Goal: Navigation & Orientation: Find specific page/section

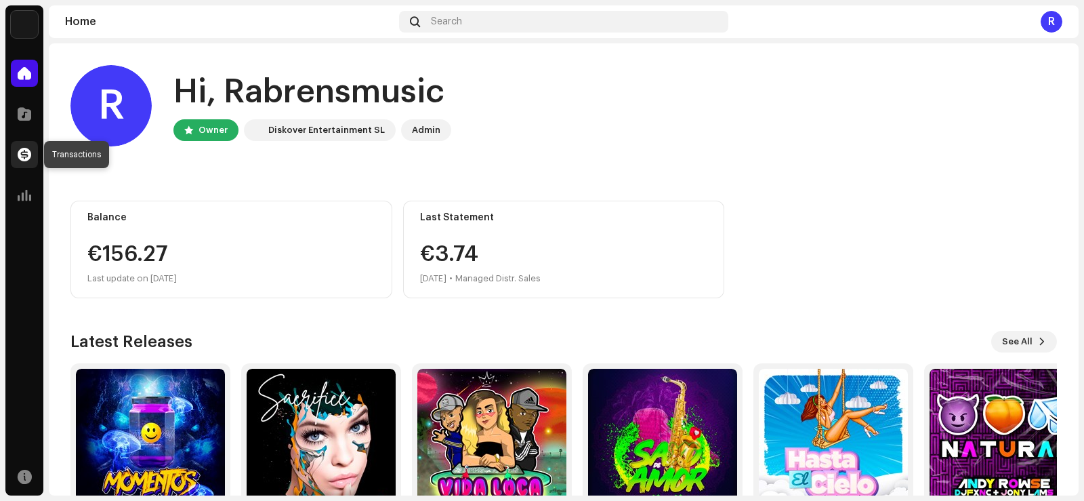
click at [22, 152] on span at bounding box center [25, 154] width 14 height 11
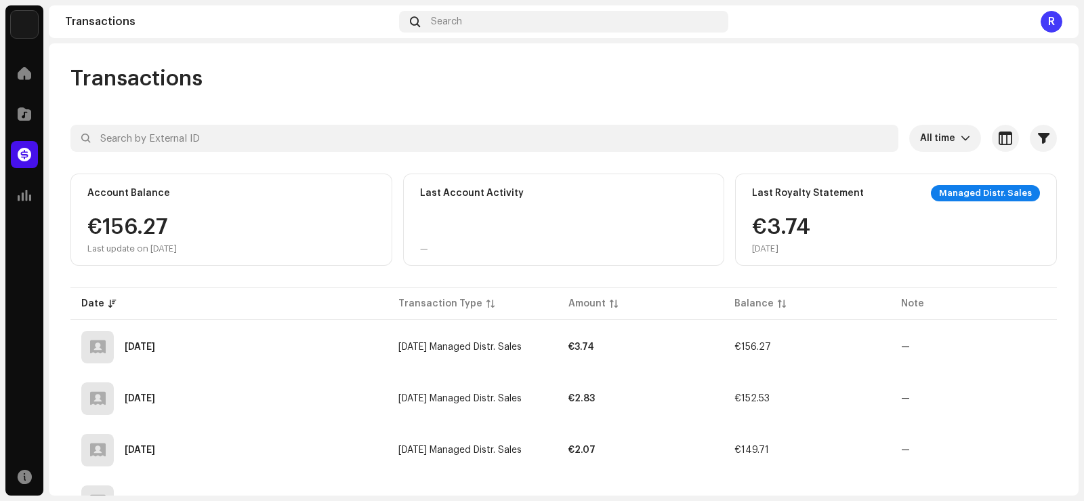
click at [95, 235] on div "€156.27 Last update on [DATE]" at bounding box center [131, 235] width 89 height 38
click at [177, 236] on div "€156.27 Last update on [DATE]" at bounding box center [131, 235] width 89 height 38
click at [24, 77] on span at bounding box center [25, 73] width 14 height 11
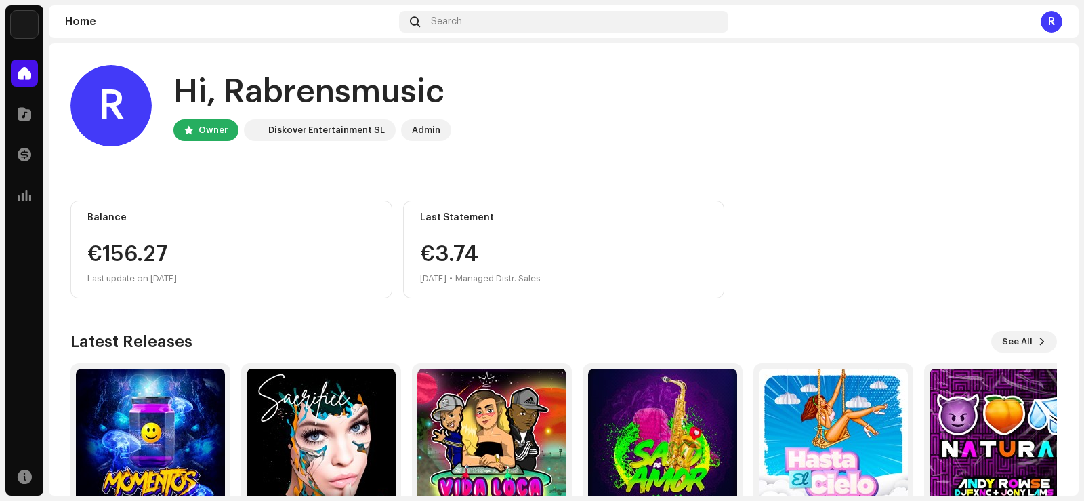
click at [1054, 21] on div "R" at bounding box center [1051, 22] width 22 height 22
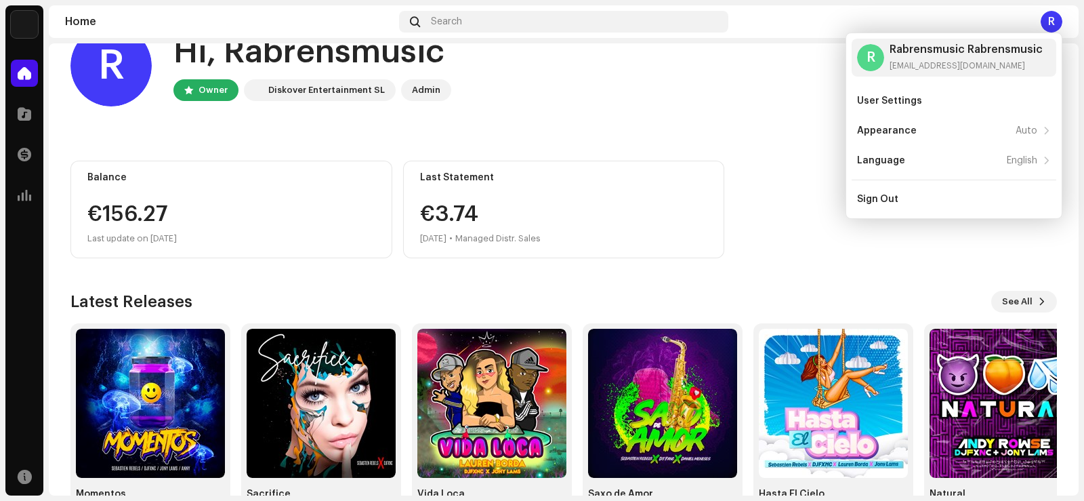
scroll to position [85, 0]
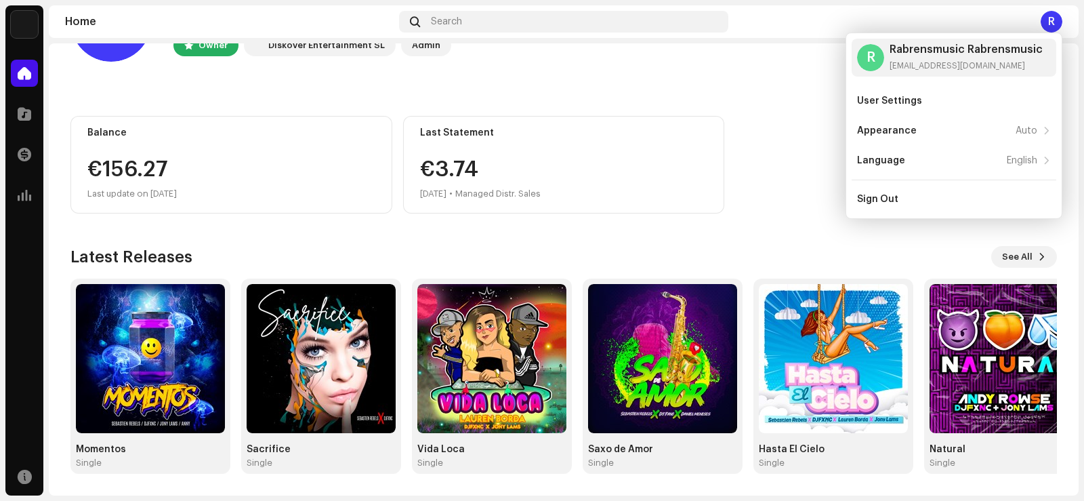
click at [115, 167] on div "€156.27" at bounding box center [231, 169] width 288 height 22
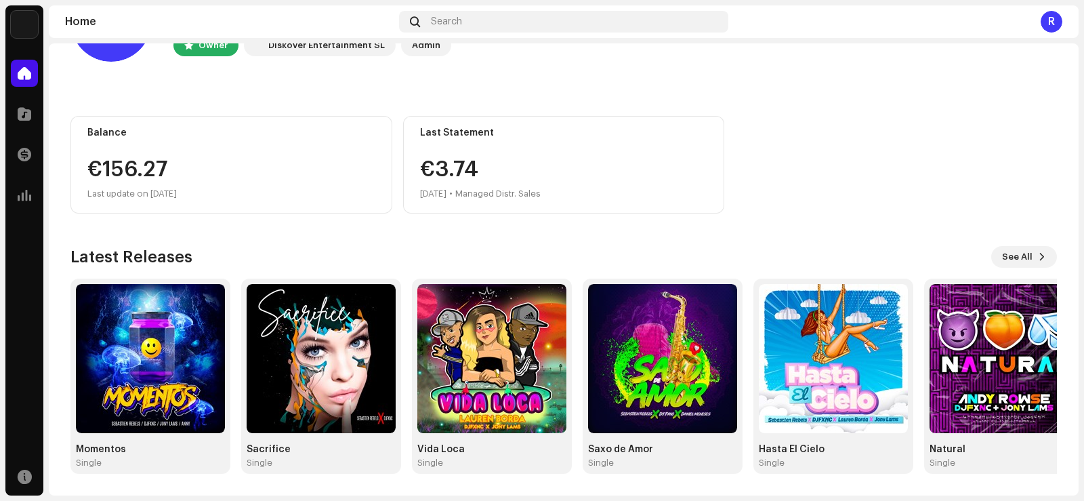
click at [115, 167] on div "€156.27" at bounding box center [231, 169] width 288 height 22
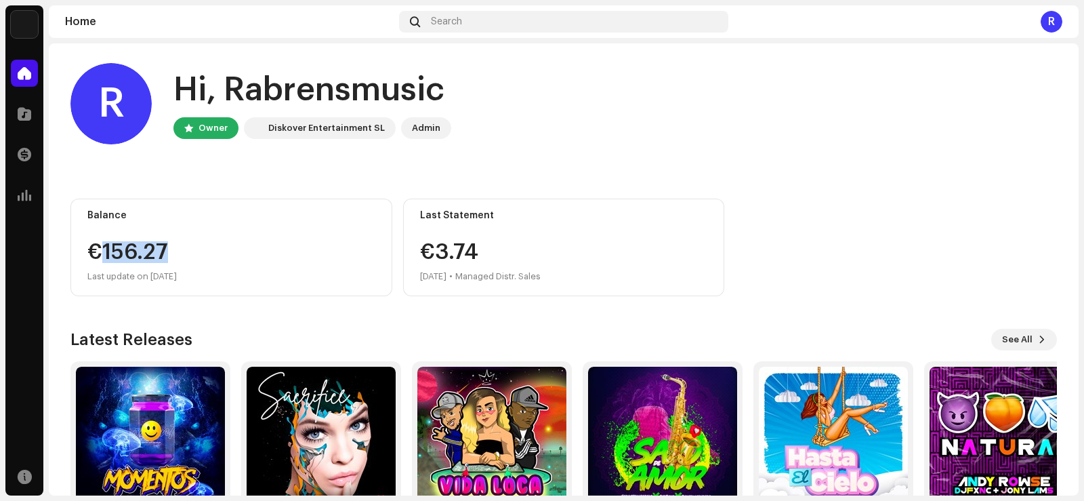
scroll to position [0, 0]
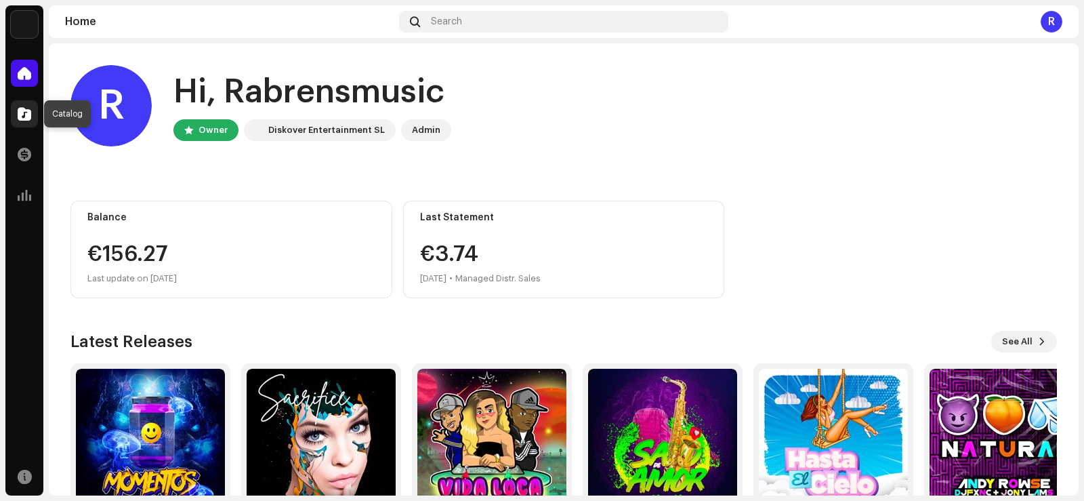
click at [19, 116] on span at bounding box center [25, 113] width 14 height 11
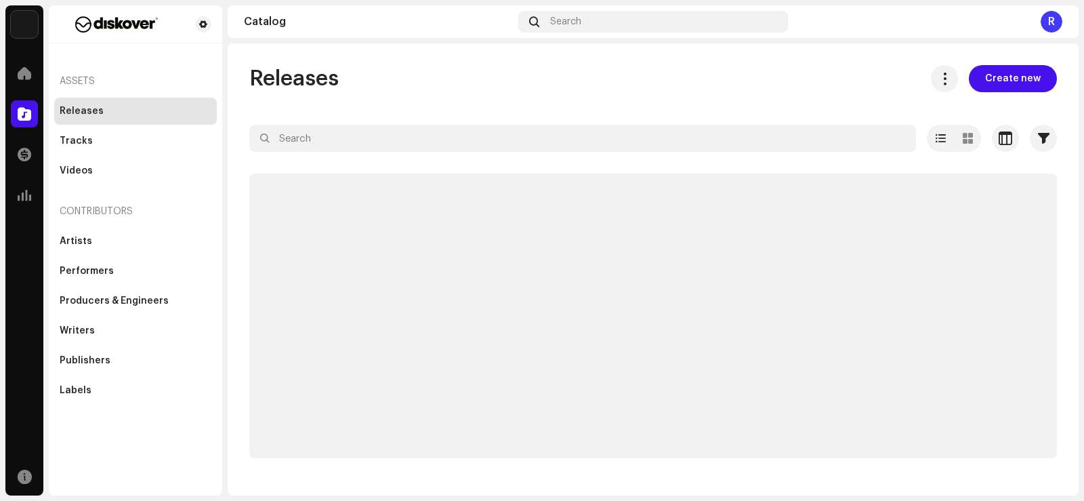
click at [20, 116] on span at bounding box center [25, 113] width 14 height 11
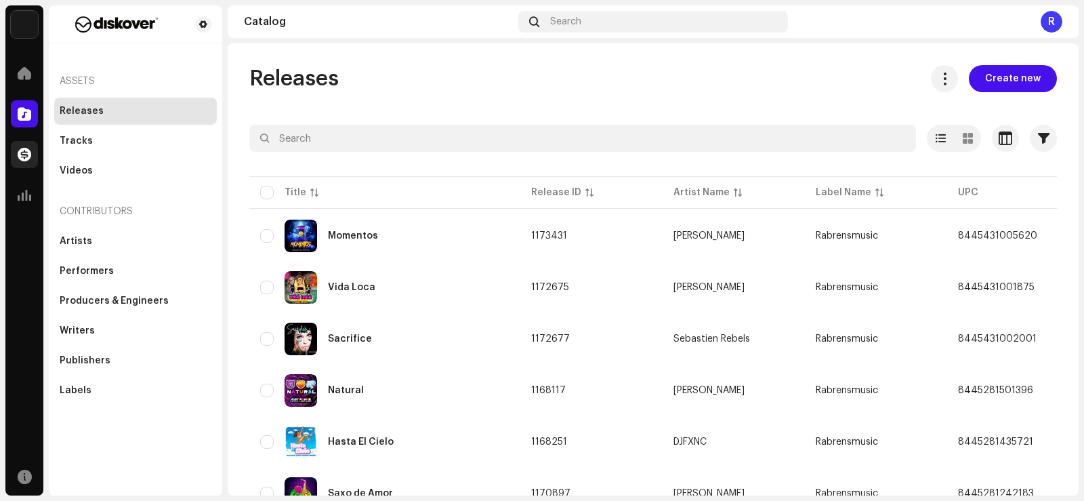
click at [19, 153] on span at bounding box center [25, 154] width 14 height 11
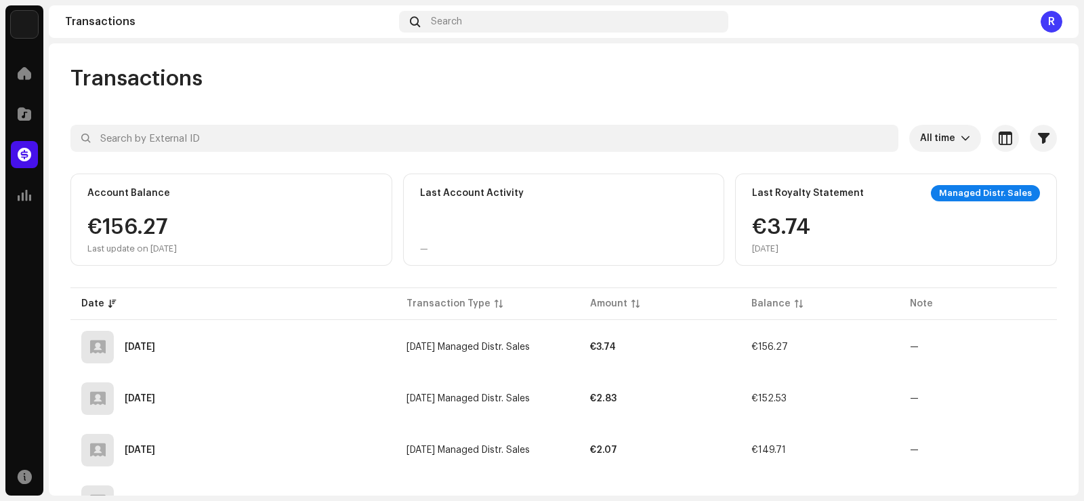
click at [973, 192] on div "Managed Distr. Sales" at bounding box center [985, 193] width 109 height 16
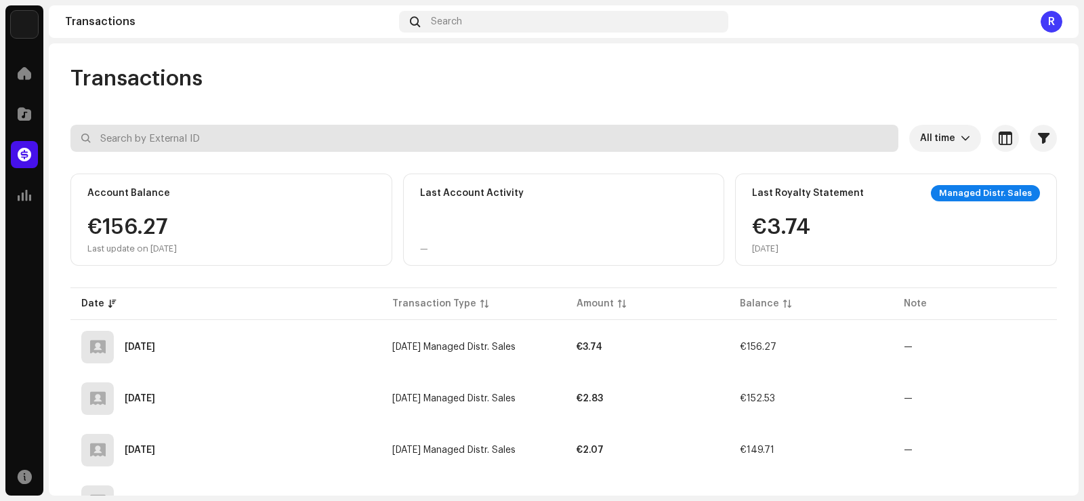
click at [188, 132] on input "text" at bounding box center [484, 138] width 828 height 27
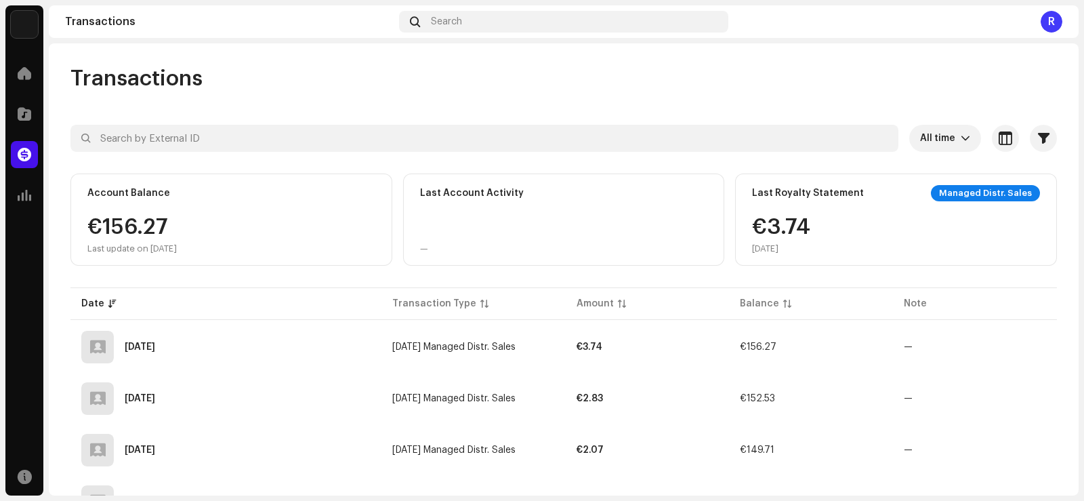
click at [95, 247] on div "Last update on [DATE]" at bounding box center [131, 248] width 89 height 11
click at [22, 199] on span at bounding box center [25, 195] width 14 height 11
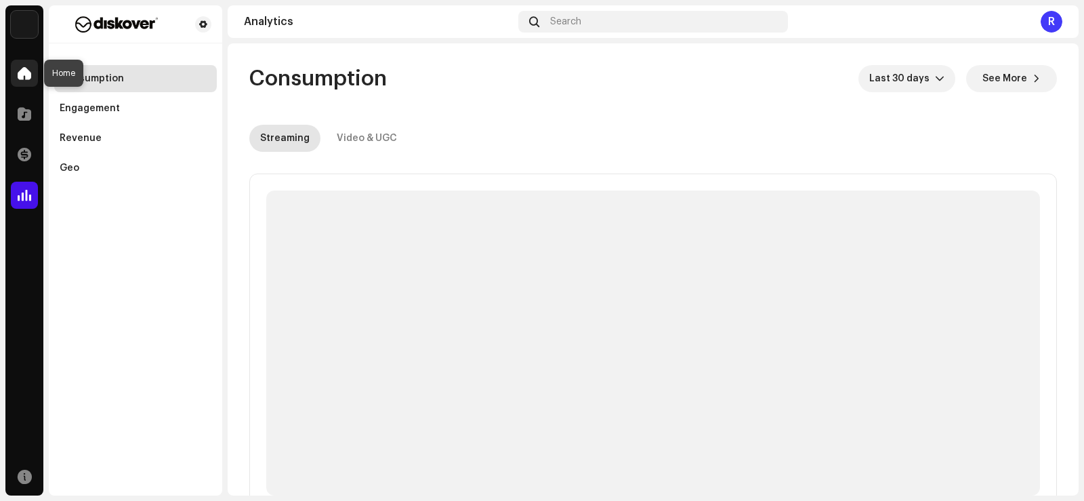
click at [26, 75] on span at bounding box center [25, 73] width 14 height 11
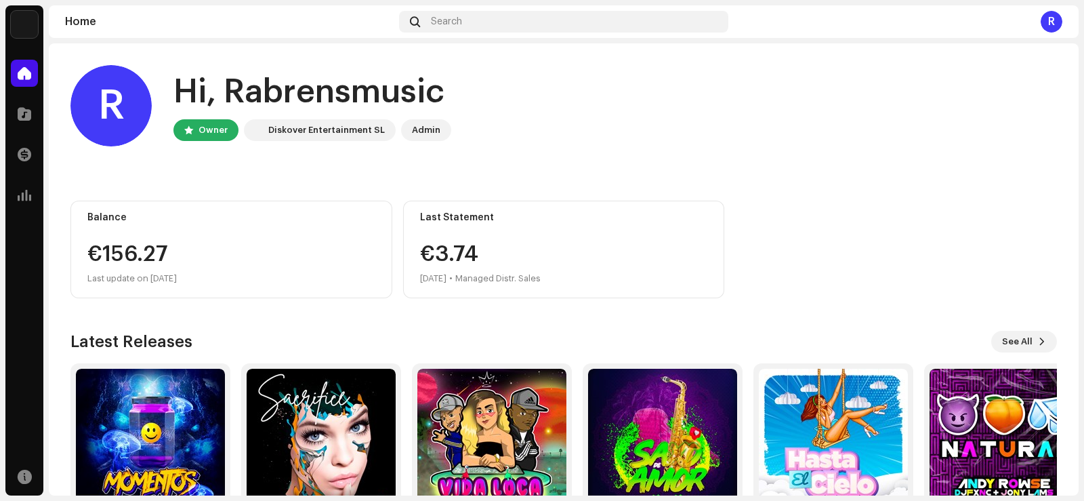
click at [202, 130] on div "Owner" at bounding box center [212, 130] width 29 height 16
click at [426, 133] on div "Admin" at bounding box center [426, 130] width 28 height 16
click at [1025, 349] on button "See All" at bounding box center [1024, 342] width 66 height 22
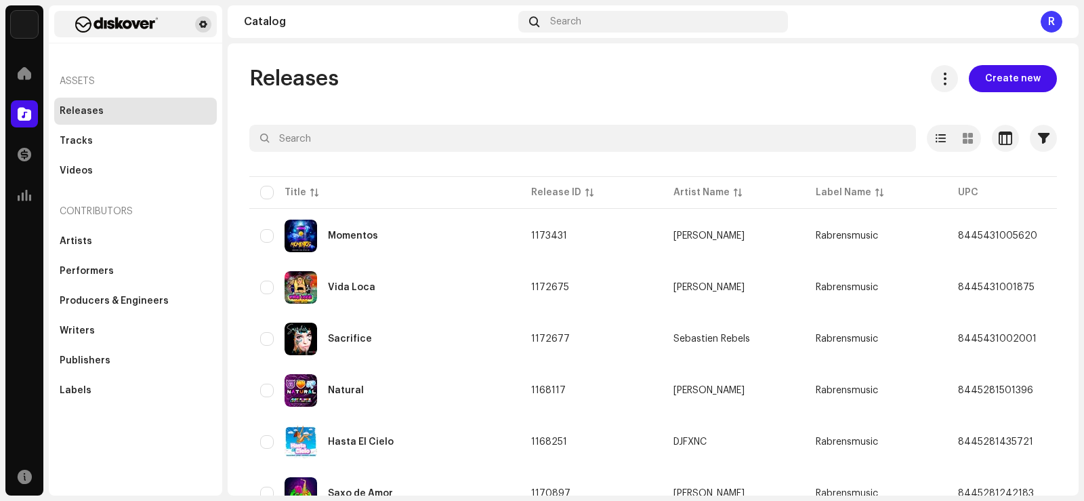
click at [200, 24] on span at bounding box center [203, 24] width 8 height 11
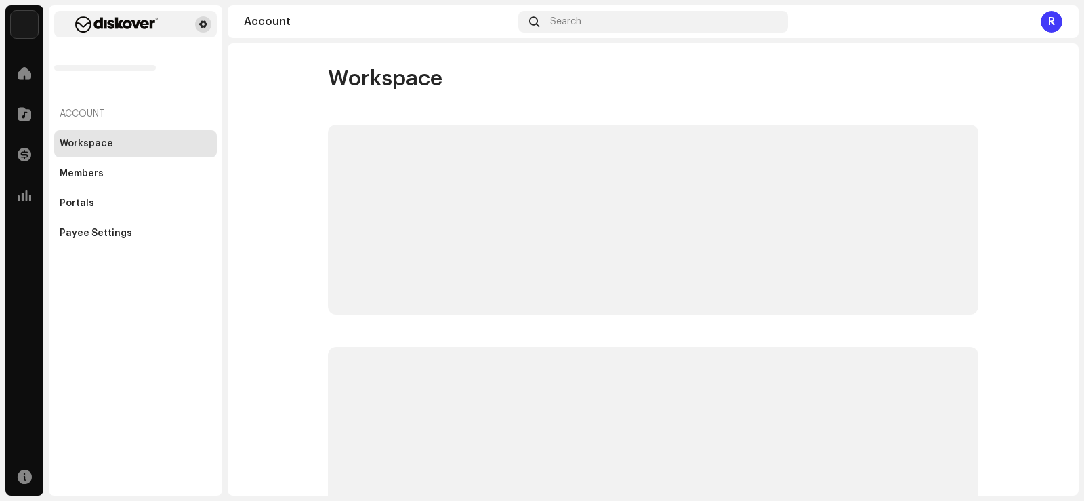
click at [204, 21] on span at bounding box center [203, 24] width 8 height 11
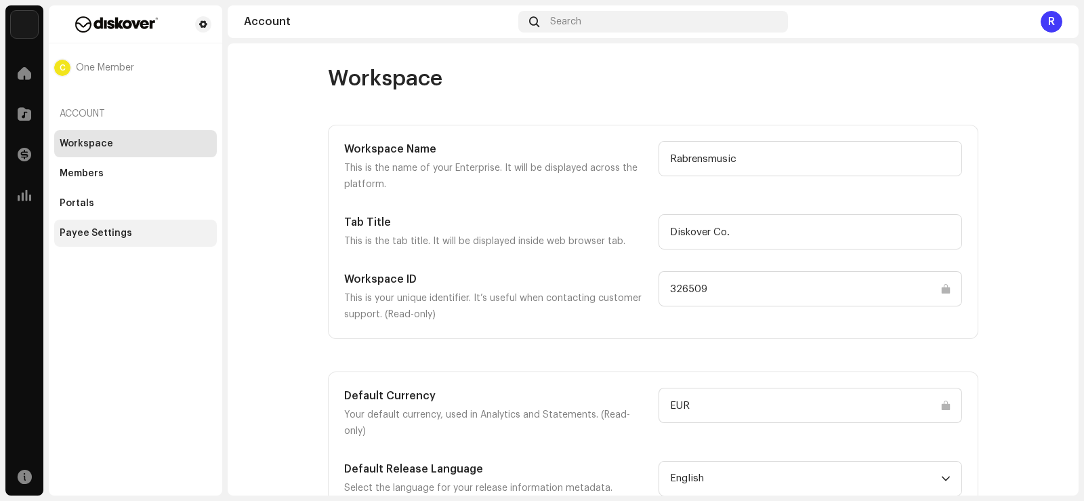
click at [94, 236] on div "Payee Settings" at bounding box center [96, 233] width 72 height 11
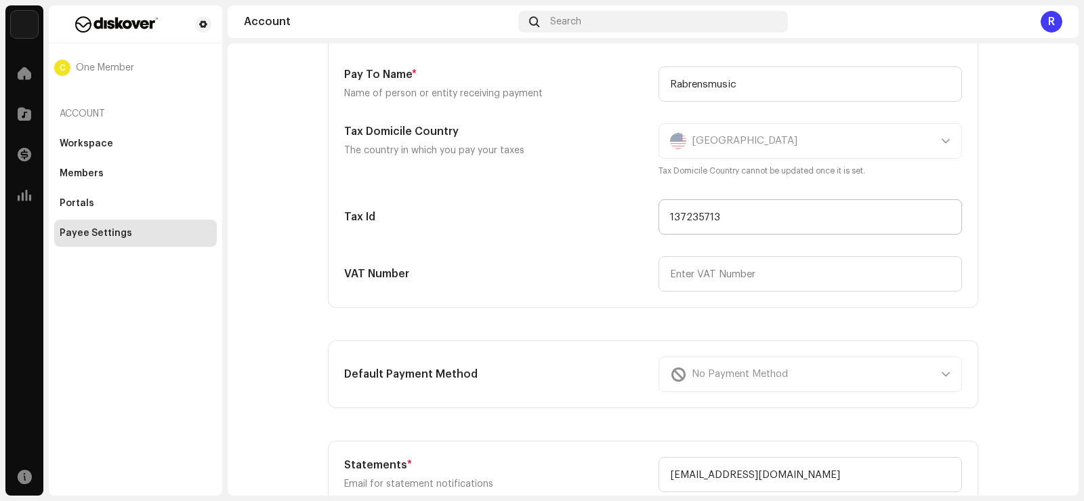
scroll to position [156, 0]
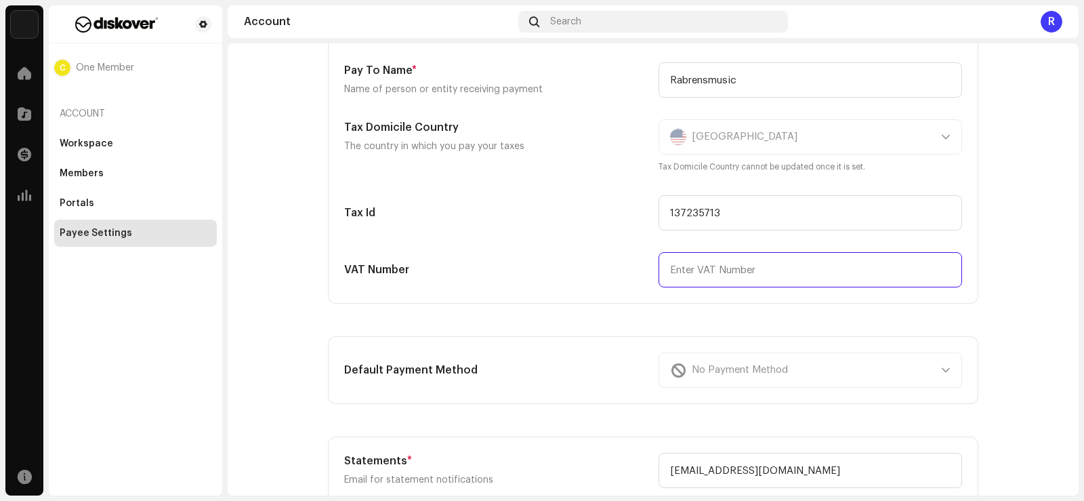
click at [713, 265] on input "text" at bounding box center [809, 269] width 303 height 35
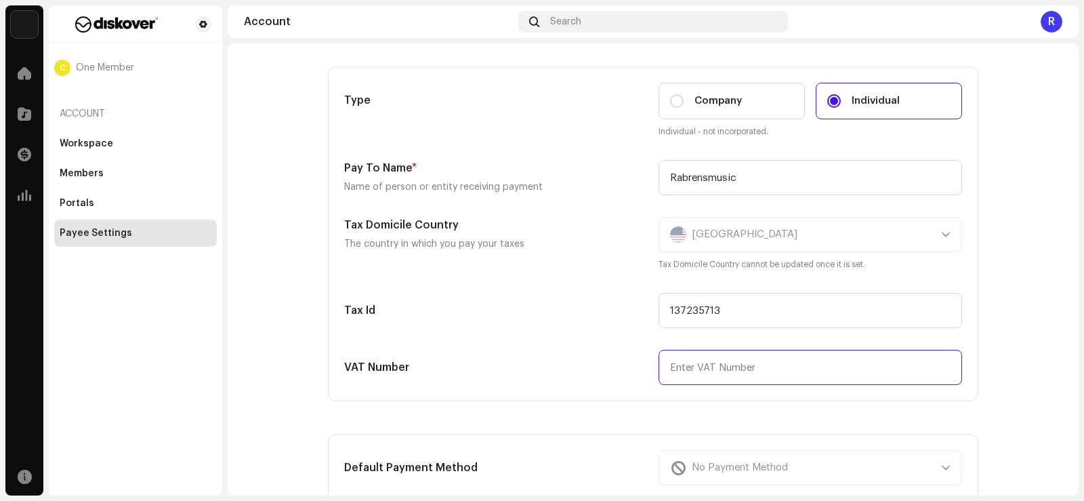
click at [700, 345] on div "Type Company Individual Individual - not incorporated. Pay To Name * Name of pe…" at bounding box center [653, 234] width 618 height 302
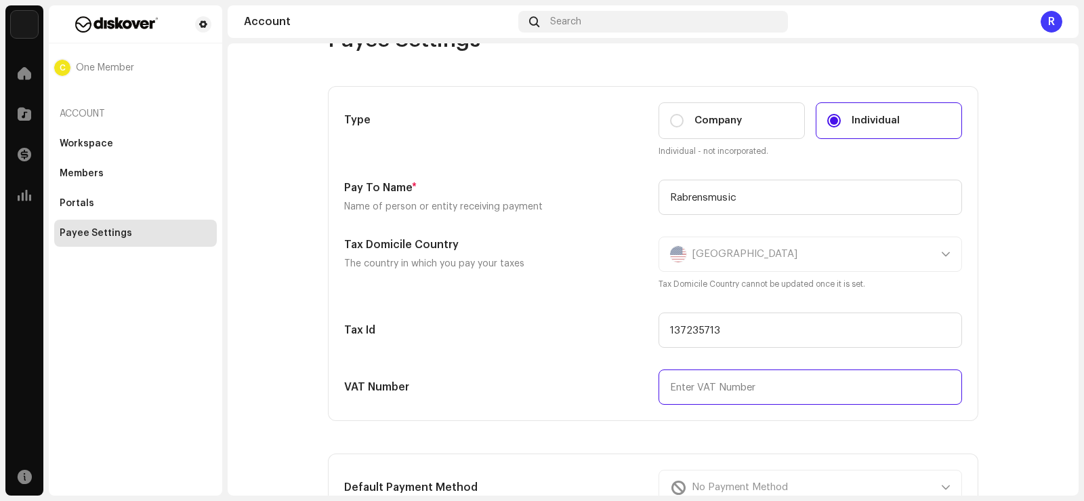
scroll to position [0, 0]
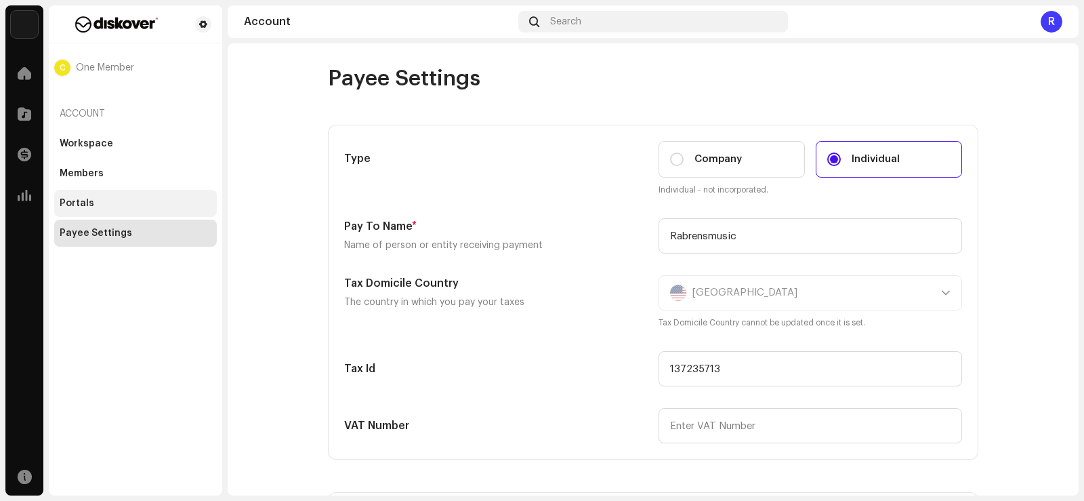
click at [77, 201] on div "Portals" at bounding box center [77, 203] width 35 height 11
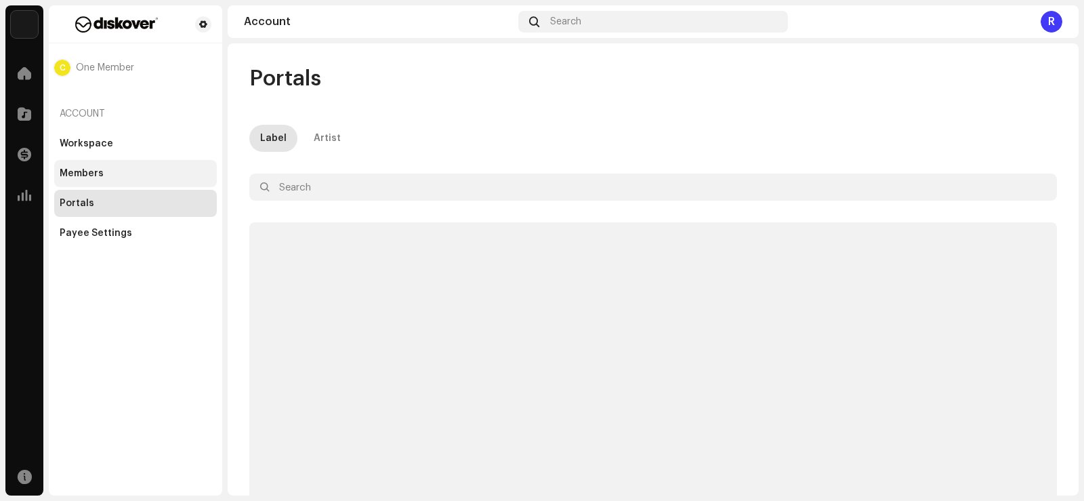
click at [81, 172] on div "Members" at bounding box center [82, 173] width 44 height 11
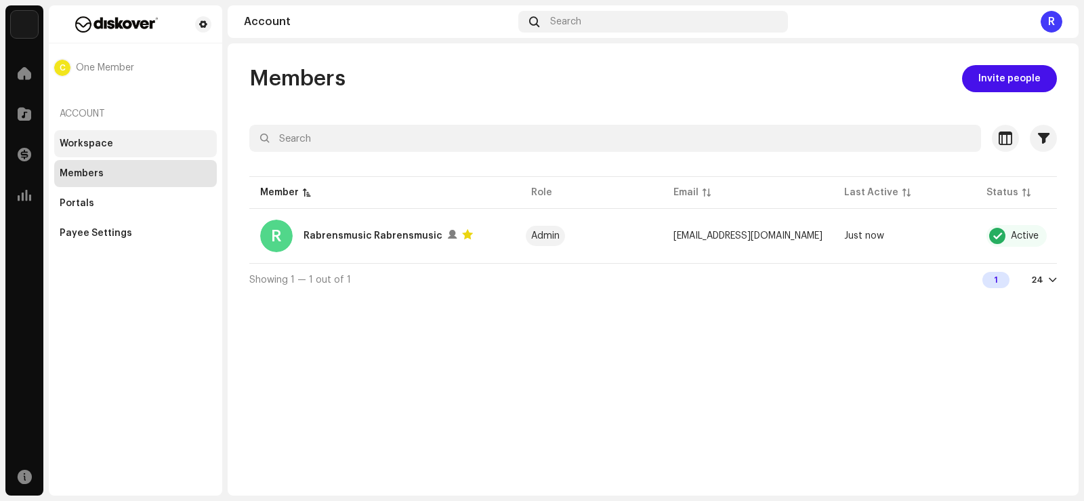
click at [82, 144] on div "Workspace" at bounding box center [87, 143] width 54 height 11
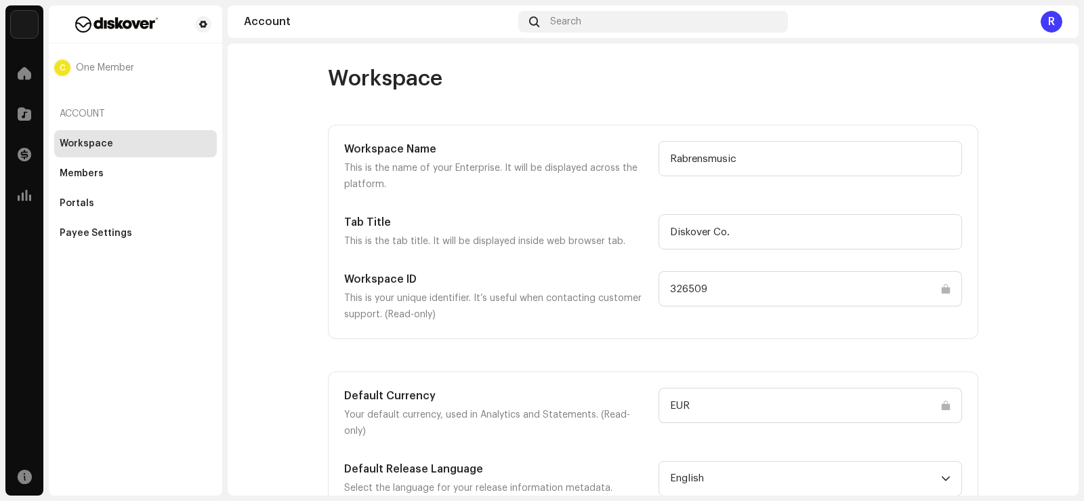
scroll to position [1, 0]
click at [95, 113] on div "Account" at bounding box center [135, 114] width 163 height 33
click at [22, 79] on span at bounding box center [25, 73] width 14 height 11
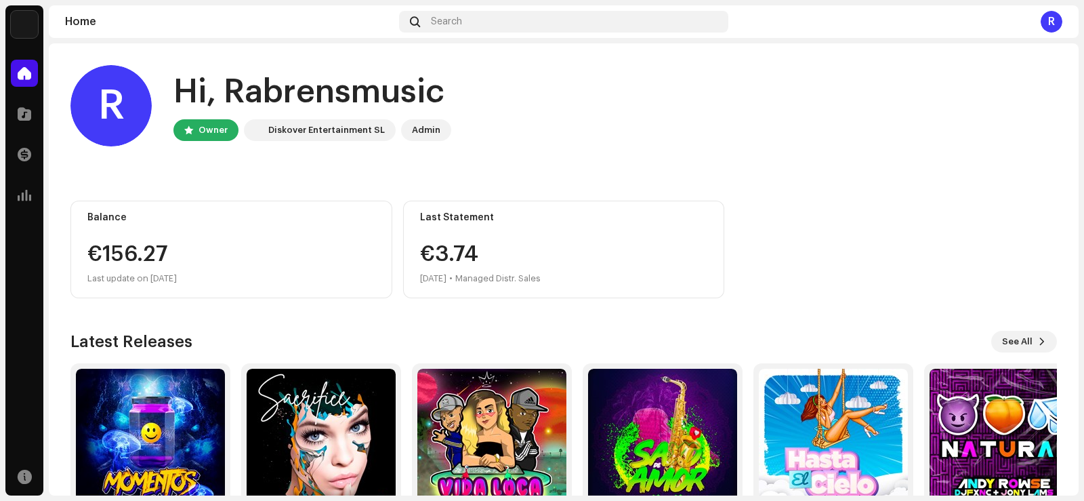
click at [114, 259] on div "€156.27" at bounding box center [231, 254] width 288 height 22
click at [21, 195] on span at bounding box center [25, 195] width 14 height 11
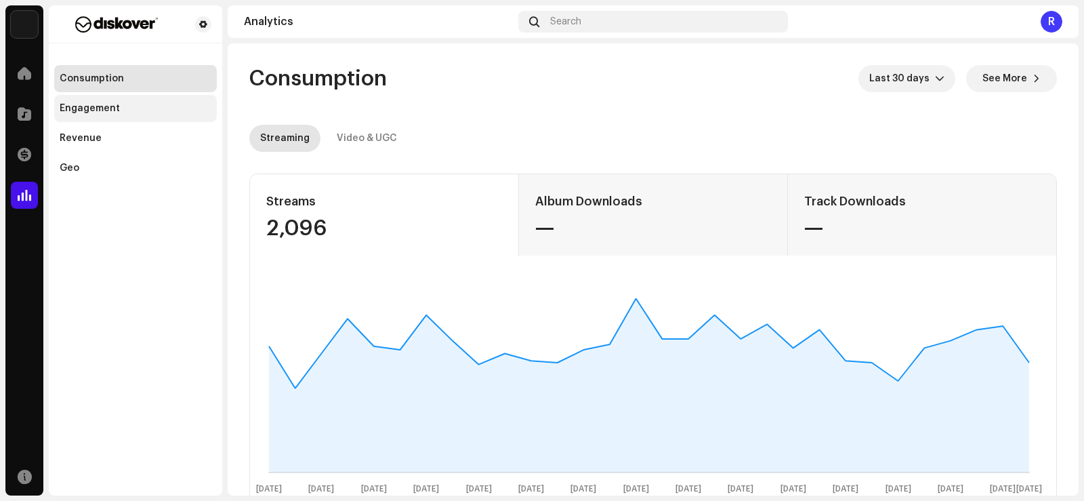
click at [82, 108] on div "Engagement" at bounding box center [90, 108] width 60 height 11
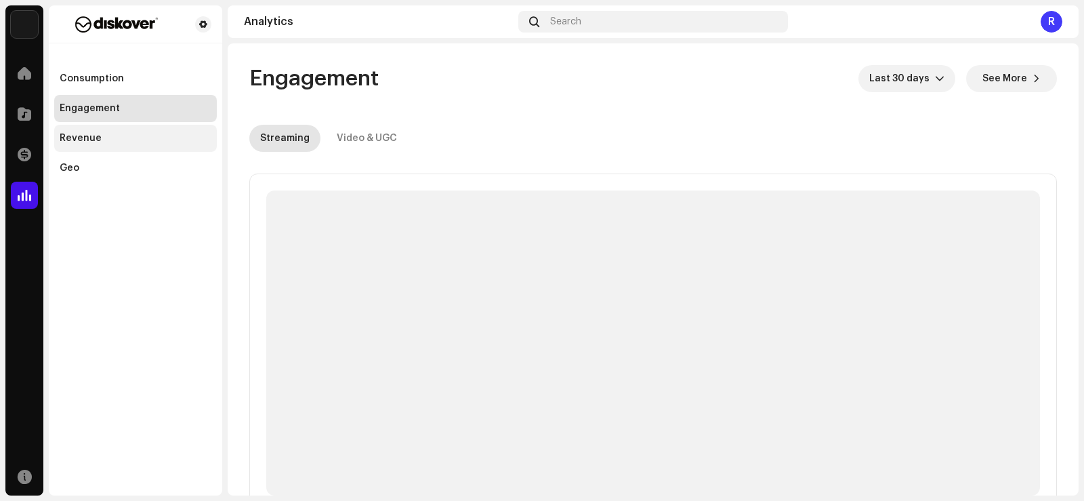
click at [80, 137] on div "Revenue" at bounding box center [81, 138] width 42 height 11
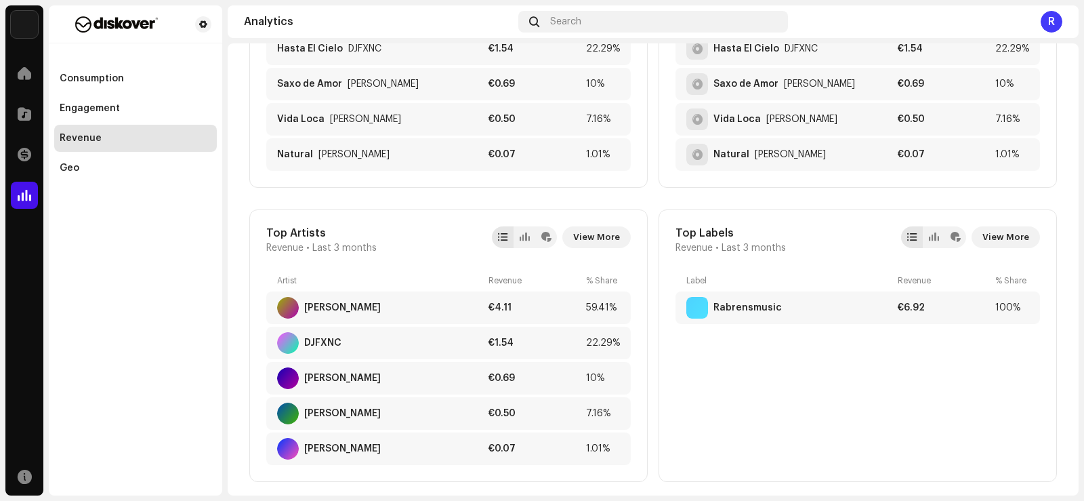
scroll to position [629, 0]
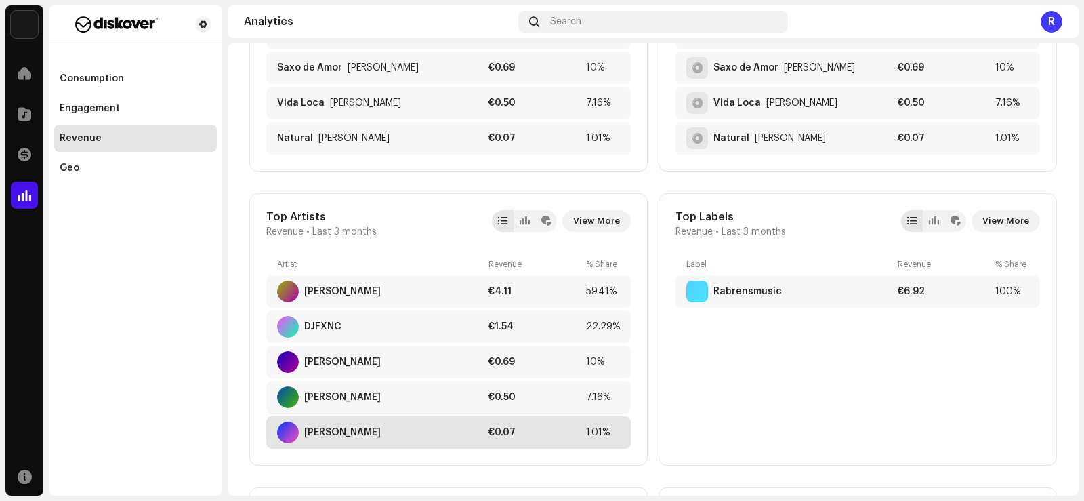
click at [508, 433] on div "€0.07" at bounding box center [534, 432] width 92 height 11
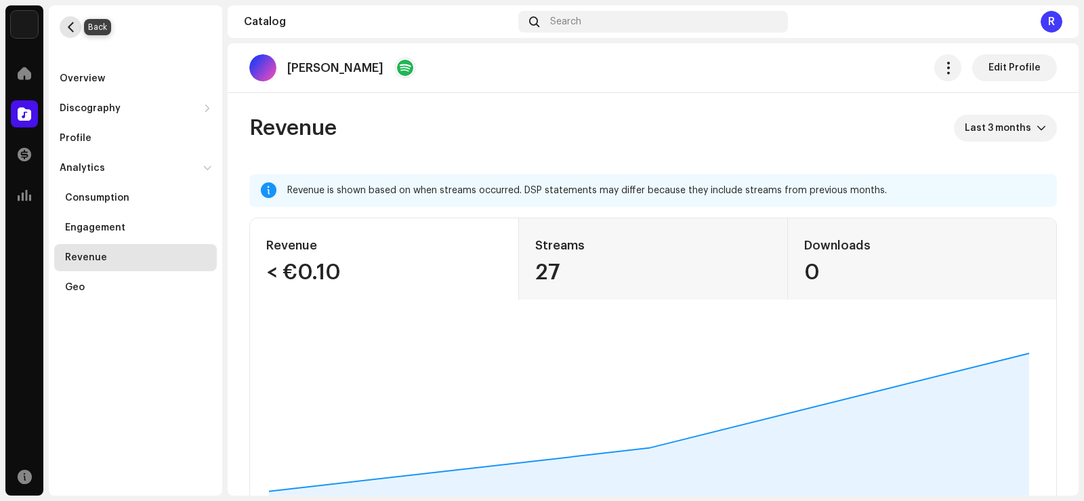
click at [71, 34] on button "button" at bounding box center [71, 27] width 22 height 22
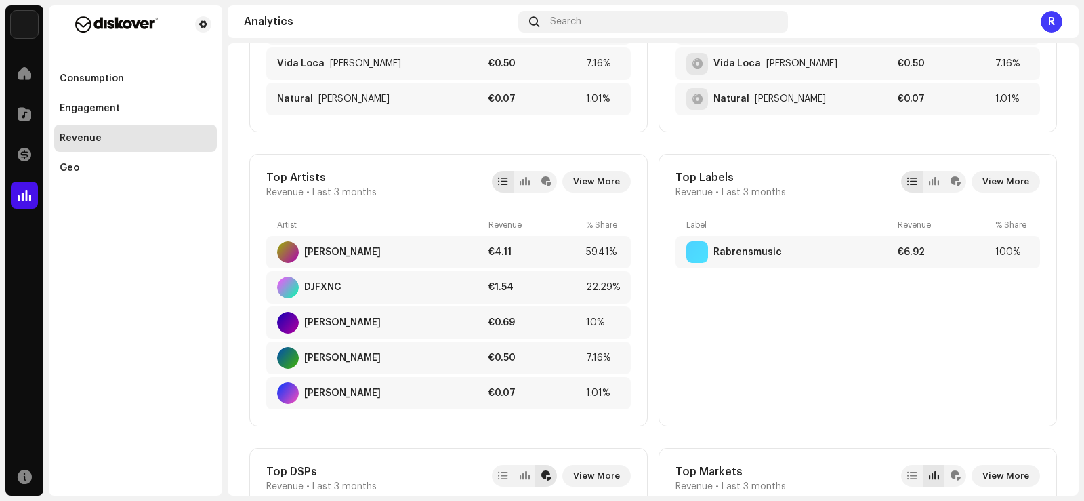
scroll to position [675, 0]
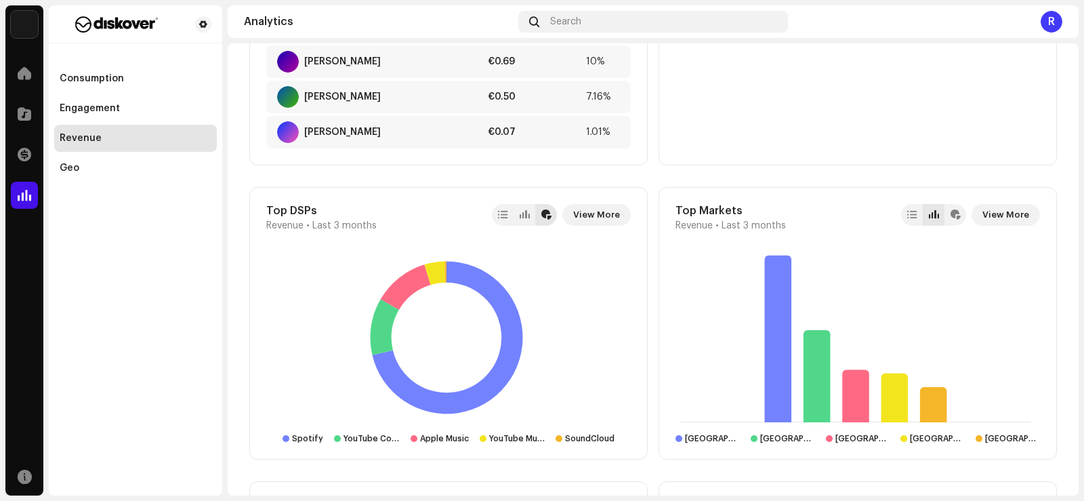
click at [859, 433] on div "United [GEOGRAPHIC_DATA] [GEOGRAPHIC_DATA] [GEOGRAPHIC_DATA] [GEOGRAPHIC_DATA] …" at bounding box center [857, 348] width 364 height 191
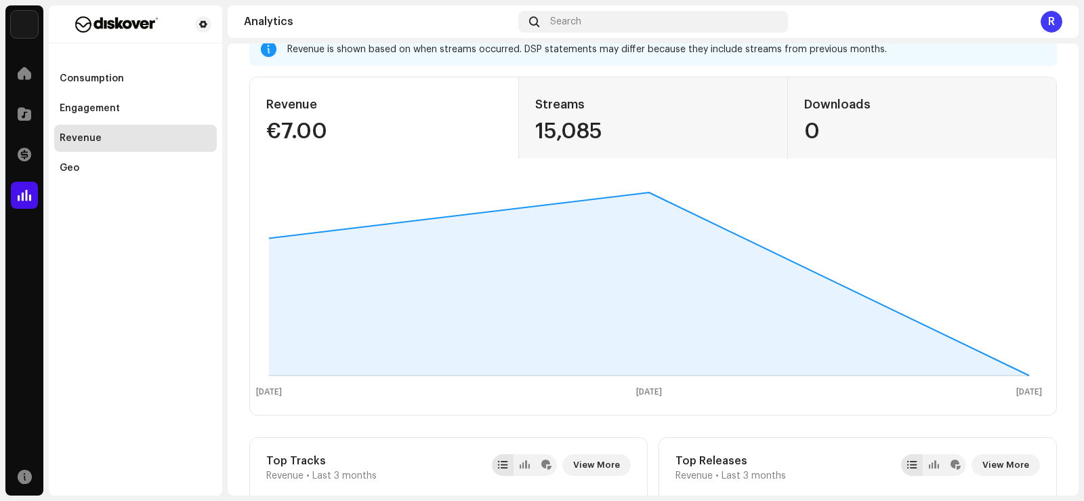
scroll to position [90, 0]
click at [23, 150] on span at bounding box center [25, 154] width 14 height 11
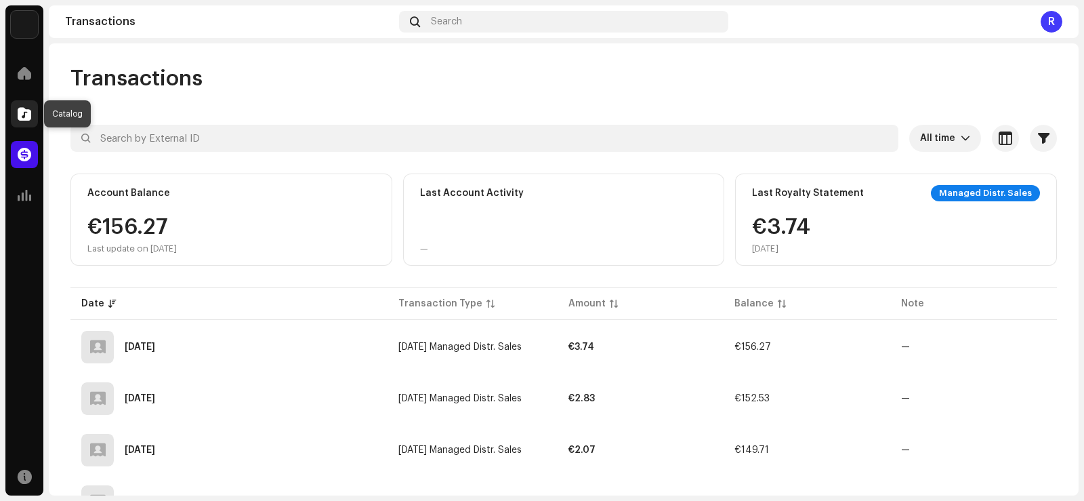
click at [23, 119] on span at bounding box center [25, 113] width 14 height 11
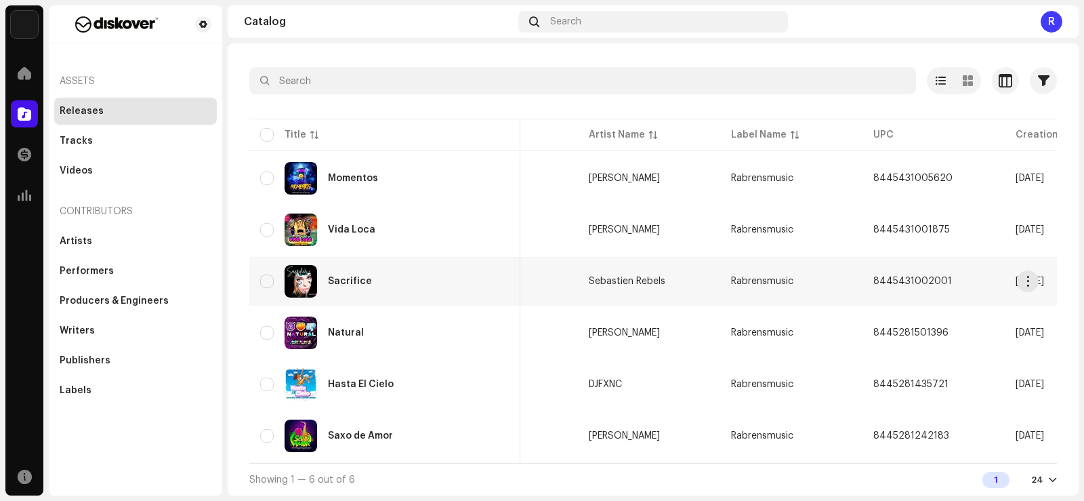
scroll to position [0, 85]
click at [66, 235] on div "Artists" at bounding box center [135, 241] width 163 height 27
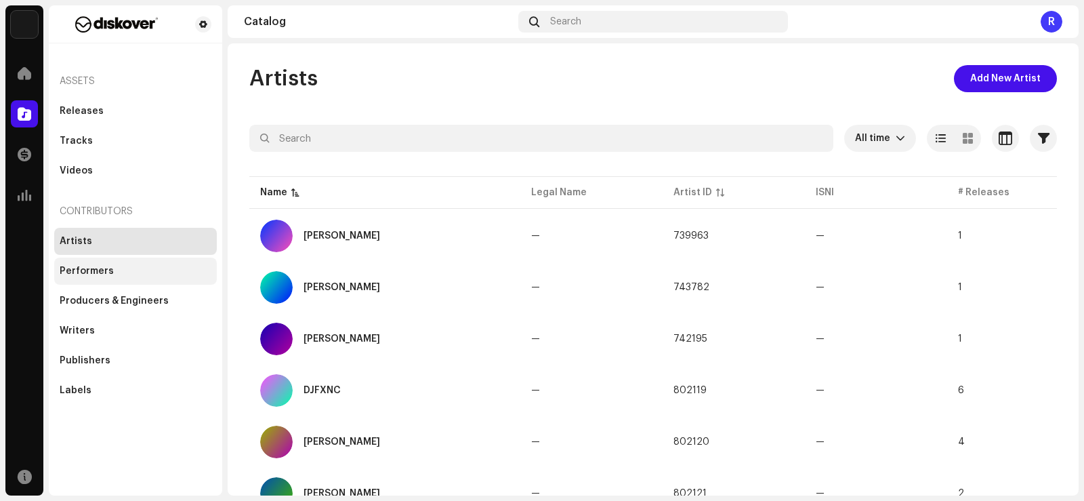
click at [87, 280] on div "Performers" at bounding box center [135, 270] width 163 height 27
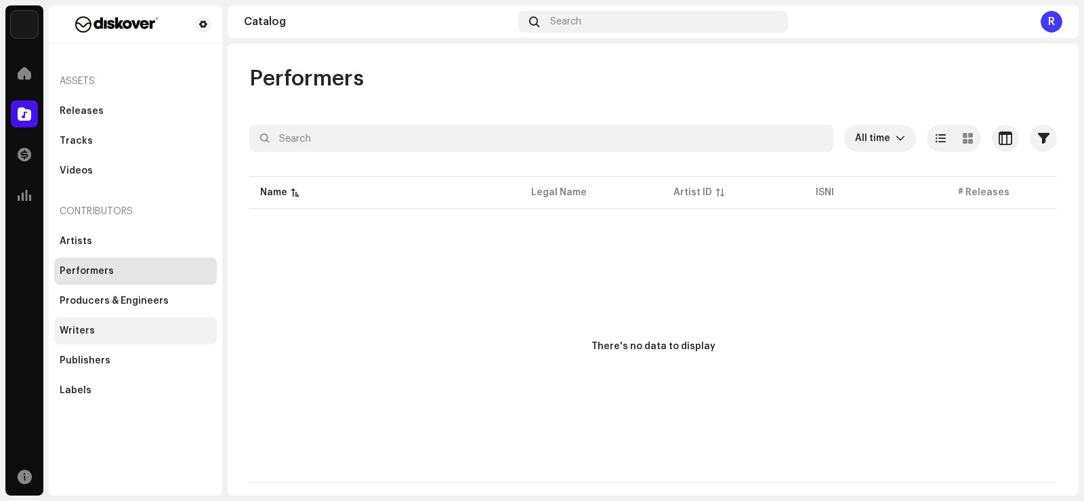
click at [76, 334] on div "Writers" at bounding box center [77, 330] width 35 height 11
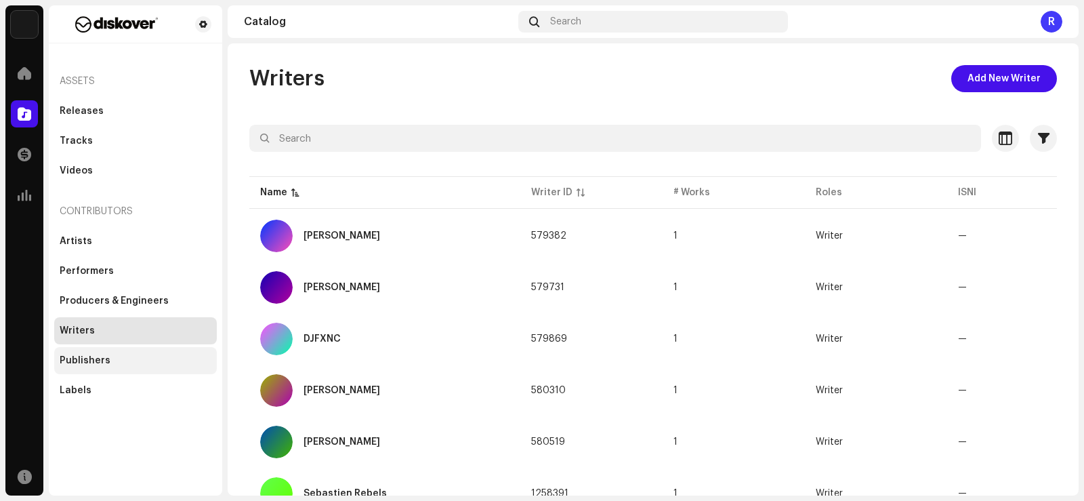
click at [77, 358] on div "Publishers" at bounding box center [85, 360] width 51 height 11
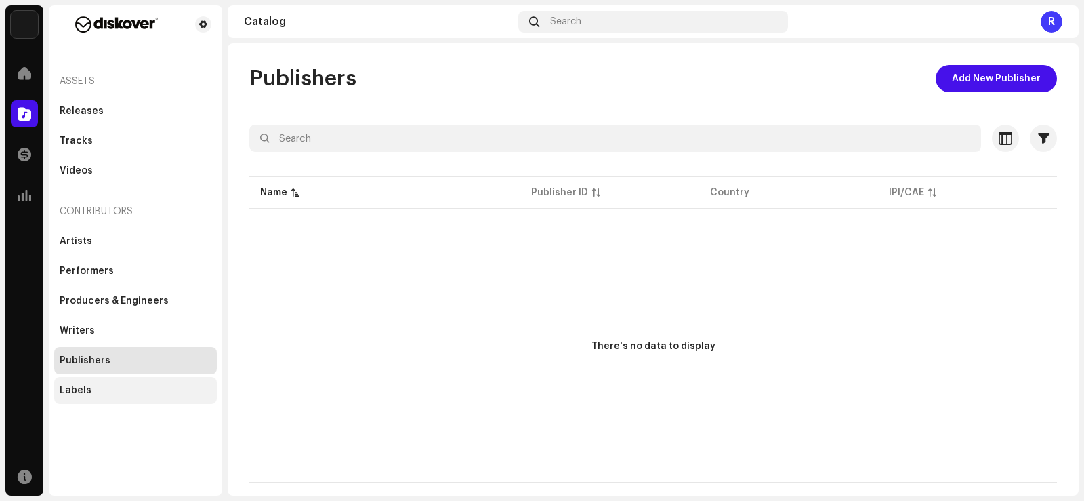
click at [73, 389] on div "Labels" at bounding box center [76, 390] width 32 height 11
